Goal: Task Accomplishment & Management: Manage account settings

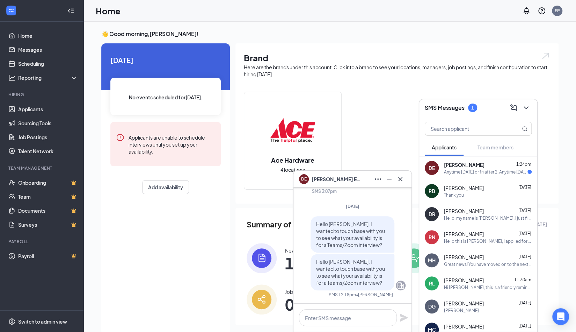
click at [462, 167] on span "[PERSON_NAME]" at bounding box center [464, 164] width 41 height 7
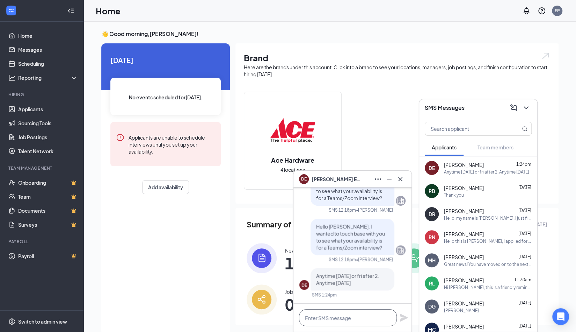
click at [371, 320] on textarea at bounding box center [348, 317] width 98 height 17
click at [370, 319] on textarea "Ok" at bounding box center [348, 317] width 98 height 17
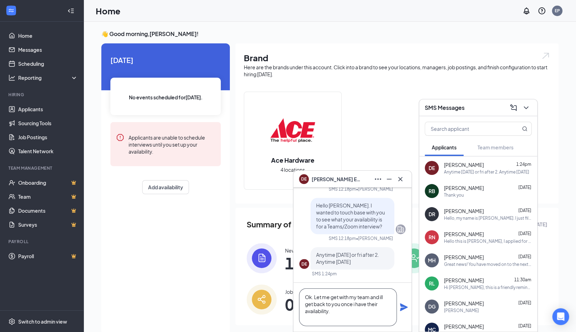
type textarea "Ok. Let me get with my team and ill get back to you once i have their availabil…"
click at [400, 303] on button at bounding box center [404, 307] width 8 height 8
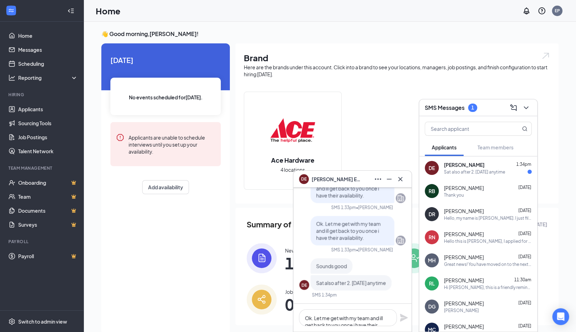
click at [459, 170] on div "Sat also after 2. Sunday anytime" at bounding box center [474, 172] width 61 height 6
click at [327, 319] on textarea "Ok. Let me get with my team and ill get back to you once i have their availabil…" at bounding box center [348, 317] width 98 height 17
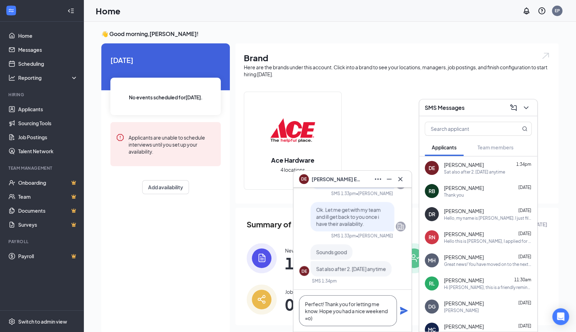
type textarea "Perfect! Thank you for letting me know. Hope you had a nice weekend =o)"
click at [400, 306] on button at bounding box center [404, 310] width 8 height 8
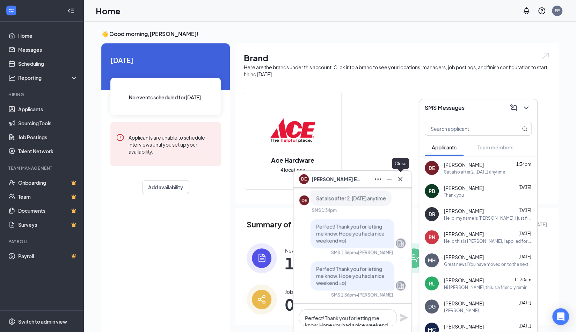
click at [399, 180] on icon "Cross" at bounding box center [400, 178] width 4 height 4
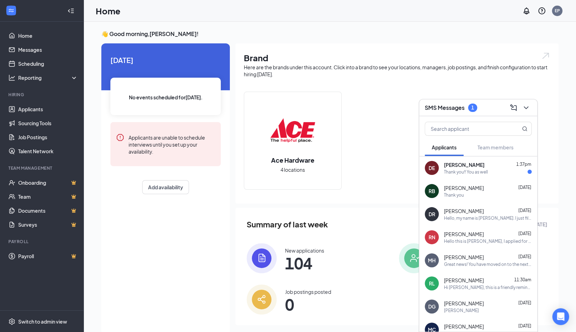
click at [447, 165] on span "[PERSON_NAME]" at bounding box center [464, 164] width 41 height 7
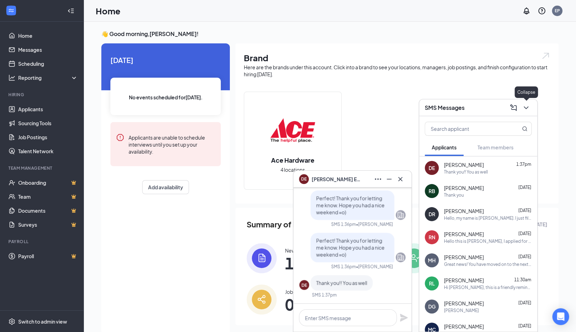
click at [530, 104] on icon "ChevronDown" at bounding box center [526, 107] width 8 height 8
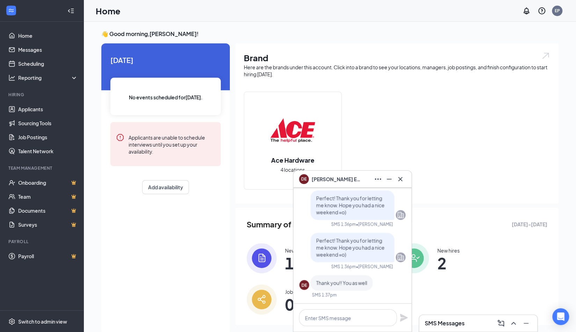
click at [325, 183] on div "DE DAVID ELST" at bounding box center [330, 179] width 62 height 10
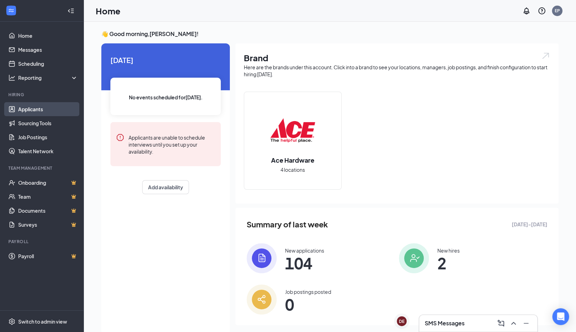
click at [36, 112] on link "Applicants" at bounding box center [48, 109] width 60 height 14
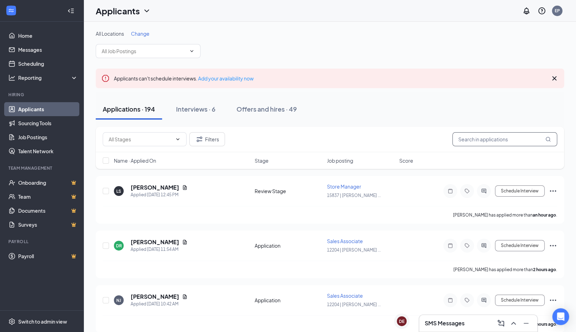
click at [519, 133] on input "text" at bounding box center [505, 139] width 105 height 14
type input "elst"
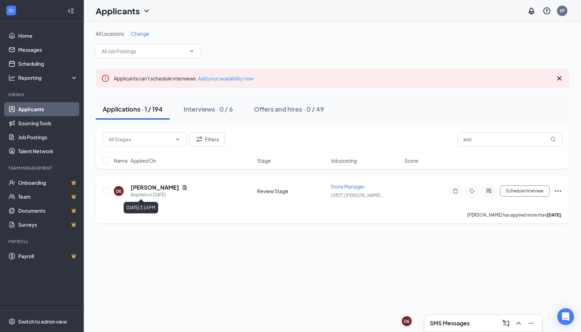
click at [136, 191] on div "Applied on Aug 27" at bounding box center [159, 194] width 57 height 7
click at [158, 185] on h5 "[PERSON_NAME]" at bounding box center [155, 187] width 49 height 8
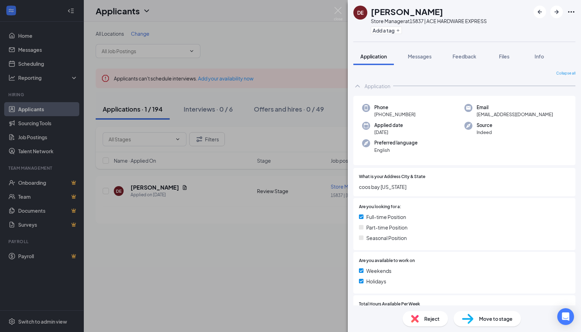
click at [571, 12] on icon "Ellipses" at bounding box center [571, 12] width 8 height 8
click at [544, 24] on link "View full application" at bounding box center [533, 27] width 75 height 7
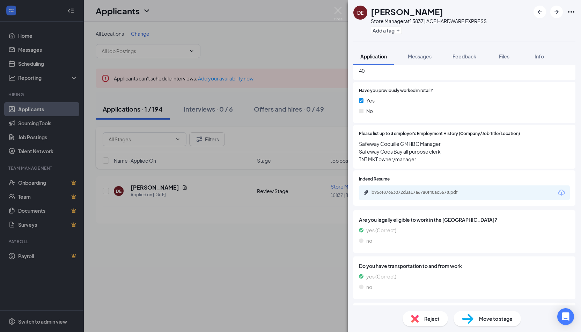
scroll to position [244, 0]
click at [433, 190] on div "b956f87663072d3a17a67a0f40ac5678.pdf" at bounding box center [421, 192] width 98 height 6
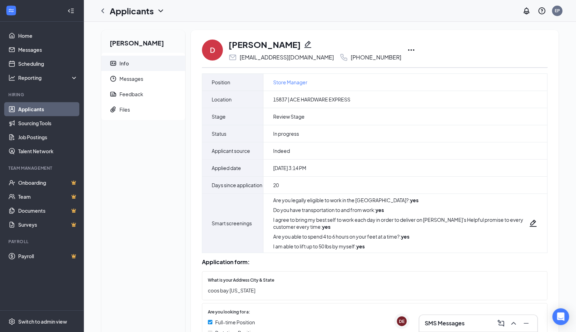
click at [407, 51] on icon "Ellipses" at bounding box center [411, 50] width 8 height 8
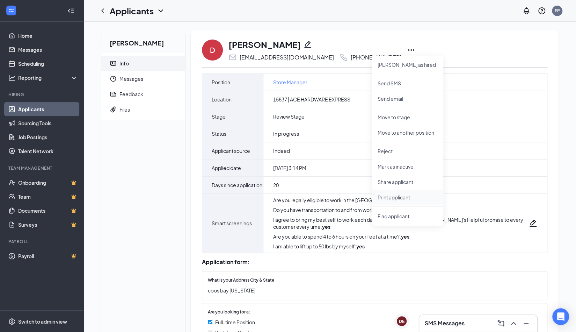
click at [391, 198] on p "Print applicant" at bounding box center [408, 197] width 60 height 7
